Goal: Task Accomplishment & Management: Manage account settings

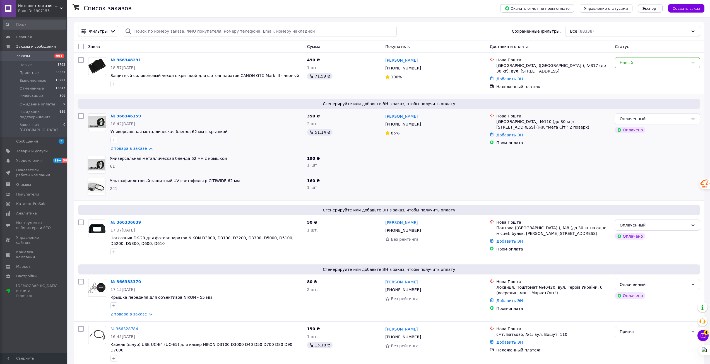
click at [23, 55] on span "Заказы" at bounding box center [23, 56] width 14 height 5
click at [23, 182] on span "Отзывы" at bounding box center [23, 184] width 15 height 5
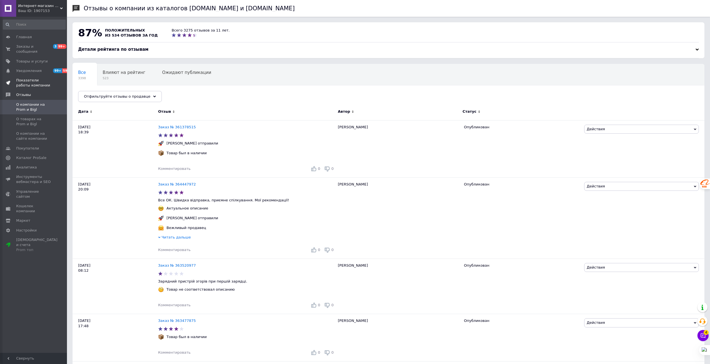
click at [33, 78] on span "Показатели работы компании" at bounding box center [33, 83] width 35 height 10
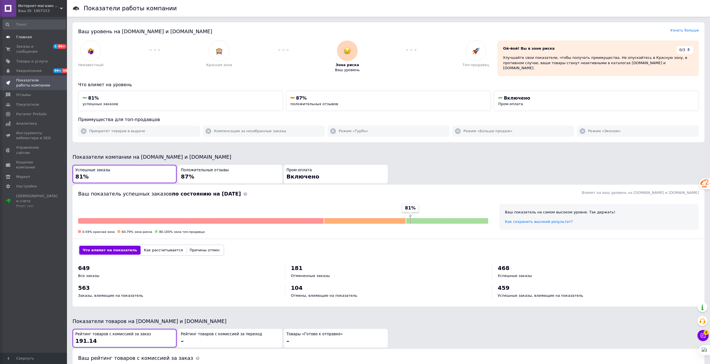
click at [16, 37] on span at bounding box center [8, 37] width 16 height 5
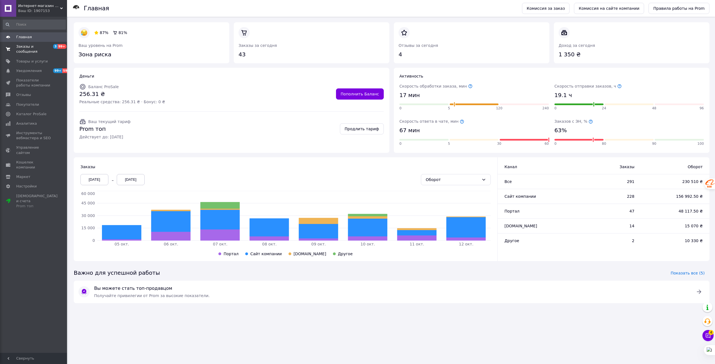
click at [23, 46] on span "Заказы и сообщения" at bounding box center [33, 49] width 35 height 10
